Goal: Navigation & Orientation: Find specific page/section

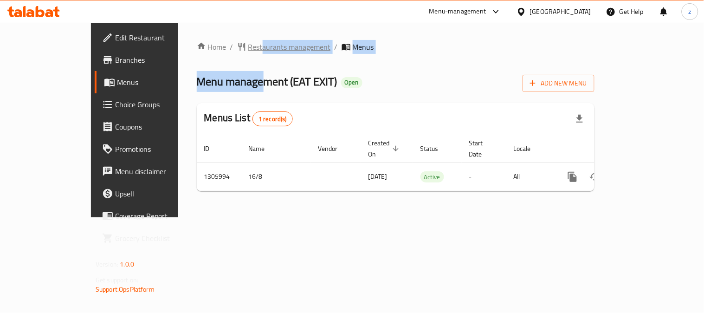
click at [248, 46] on span "Restaurants management" at bounding box center [289, 46] width 83 height 11
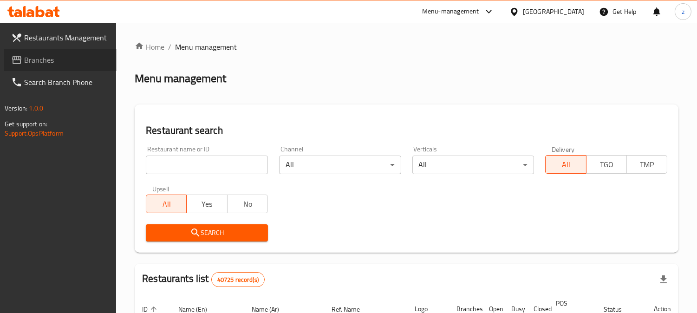
click at [27, 61] on span "Branches" at bounding box center [66, 59] width 85 height 11
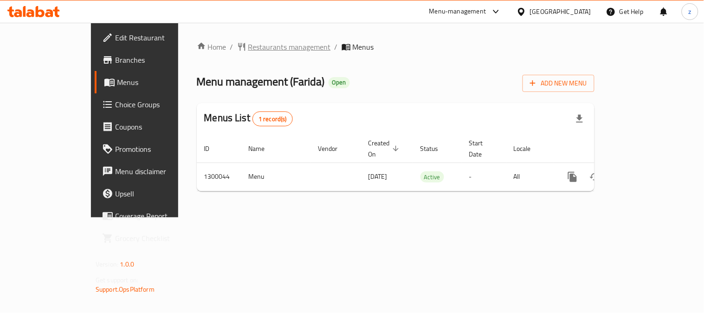
click at [248, 45] on span "Restaurants management" at bounding box center [289, 46] width 83 height 11
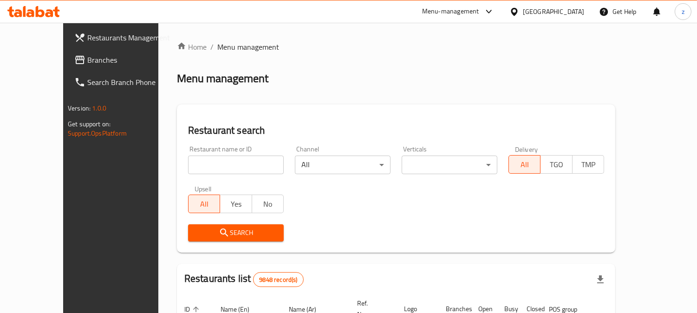
click at [67, 71] on link "Search Branch Phone" at bounding box center [123, 82] width 113 height 22
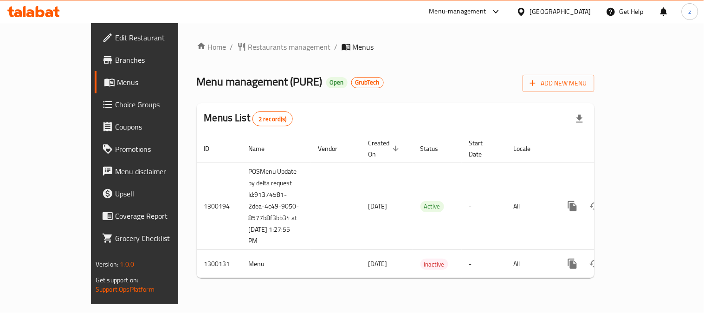
click at [226, 56] on div "Home / Restaurants management / Menus Menu management ( PURE ) Open GrubTech Ad…" at bounding box center [396, 163] width 398 height 244
click at [226, 54] on div "Home / Restaurants management / Menus Menu management ( PURE ) Open GrubTech Ad…" at bounding box center [396, 163] width 398 height 244
click at [248, 50] on span "Restaurants management" at bounding box center [289, 46] width 83 height 11
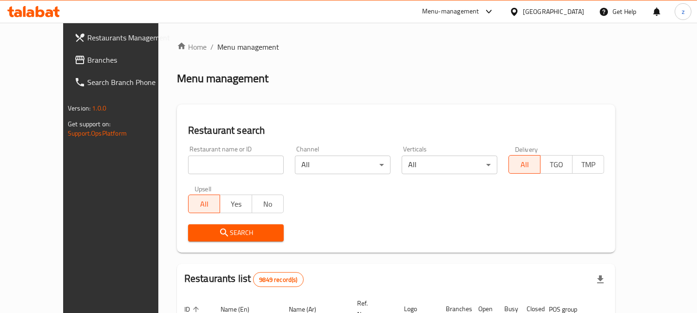
click at [192, 161] on input "search" at bounding box center [236, 164] width 96 height 19
paste input "701631"
type input "701631"
click at [188, 239] on button "Search" at bounding box center [236, 232] width 96 height 17
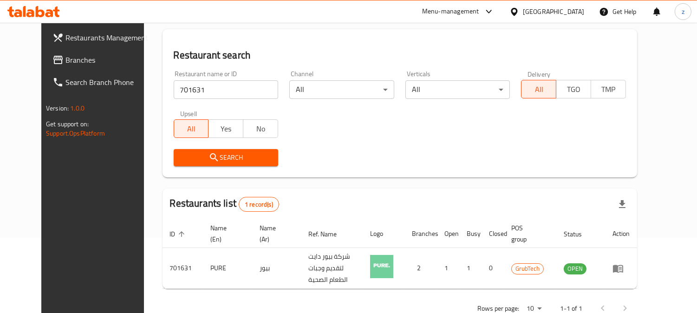
scroll to position [93, 0]
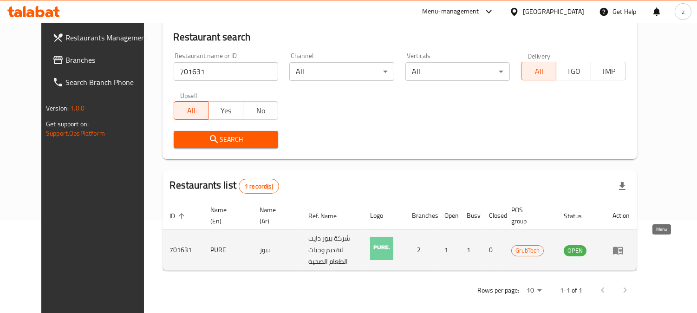
click at [623, 248] on icon "enhanced table" at bounding box center [618, 250] width 10 height 8
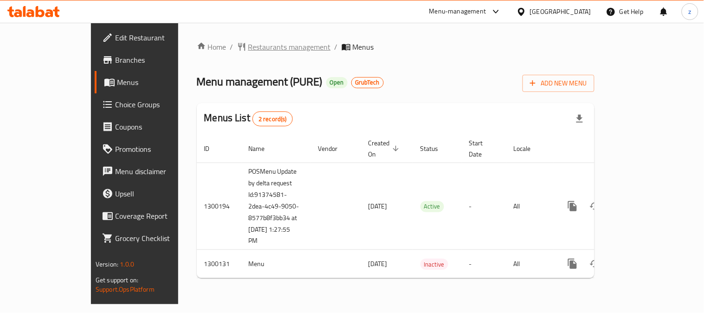
click at [248, 48] on span "Restaurants management" at bounding box center [289, 46] width 83 height 11
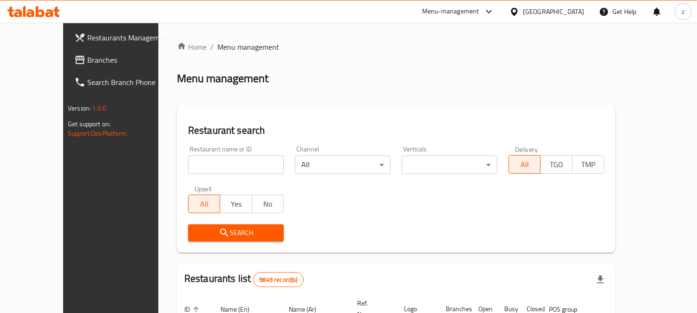
click at [87, 63] on span "Branches" at bounding box center [129, 59] width 85 height 11
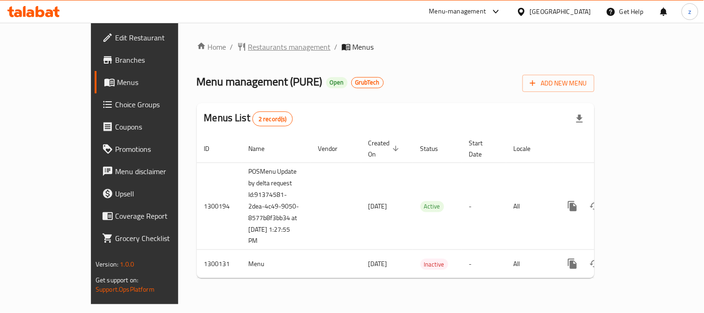
click at [248, 46] on span "Restaurants management" at bounding box center [289, 46] width 83 height 11
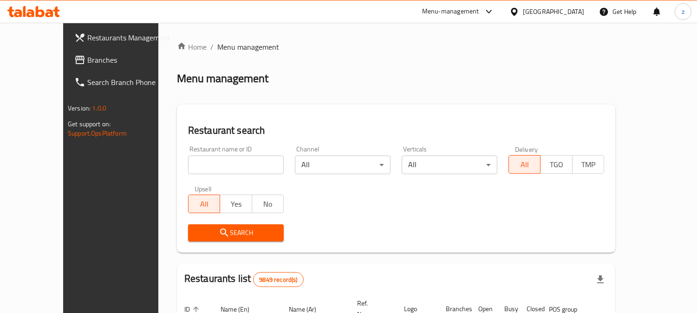
click at [188, 166] on input "search" at bounding box center [236, 164] width 96 height 19
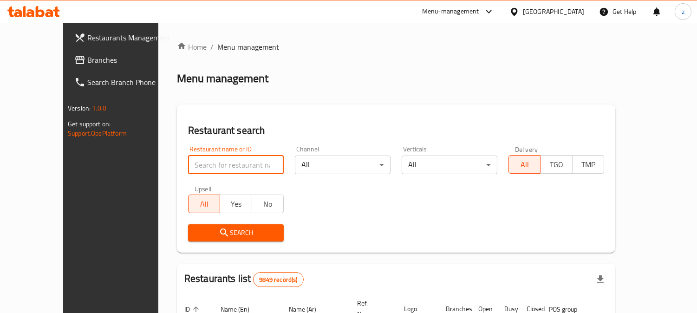
paste input "701631"
type input "701631"
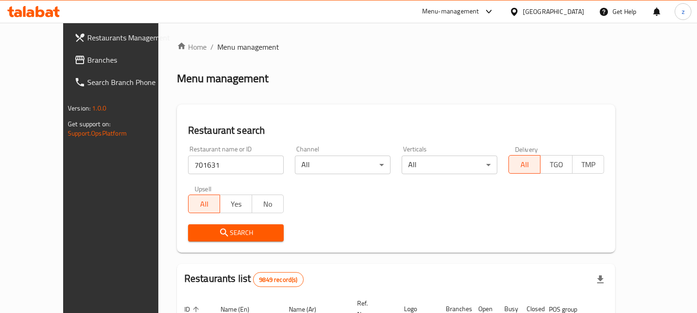
click at [195, 238] on span "Search" at bounding box center [235, 233] width 81 height 12
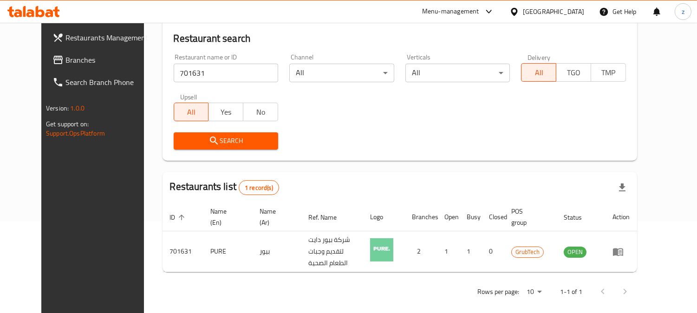
scroll to position [93, 0]
